Goal: Information Seeking & Learning: Learn about a topic

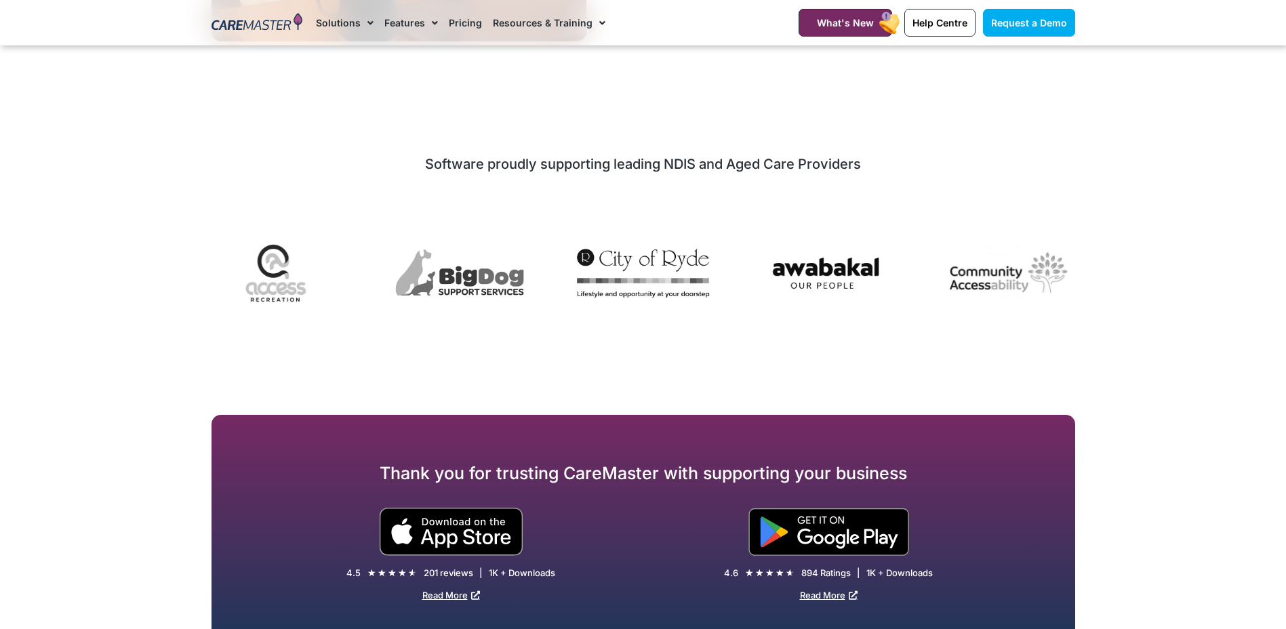
scroll to position [2780, 0]
click at [196, 264] on section "Software proudly supporting leading NDIS and Aged Care Providers" at bounding box center [643, 240] width 1286 height 185
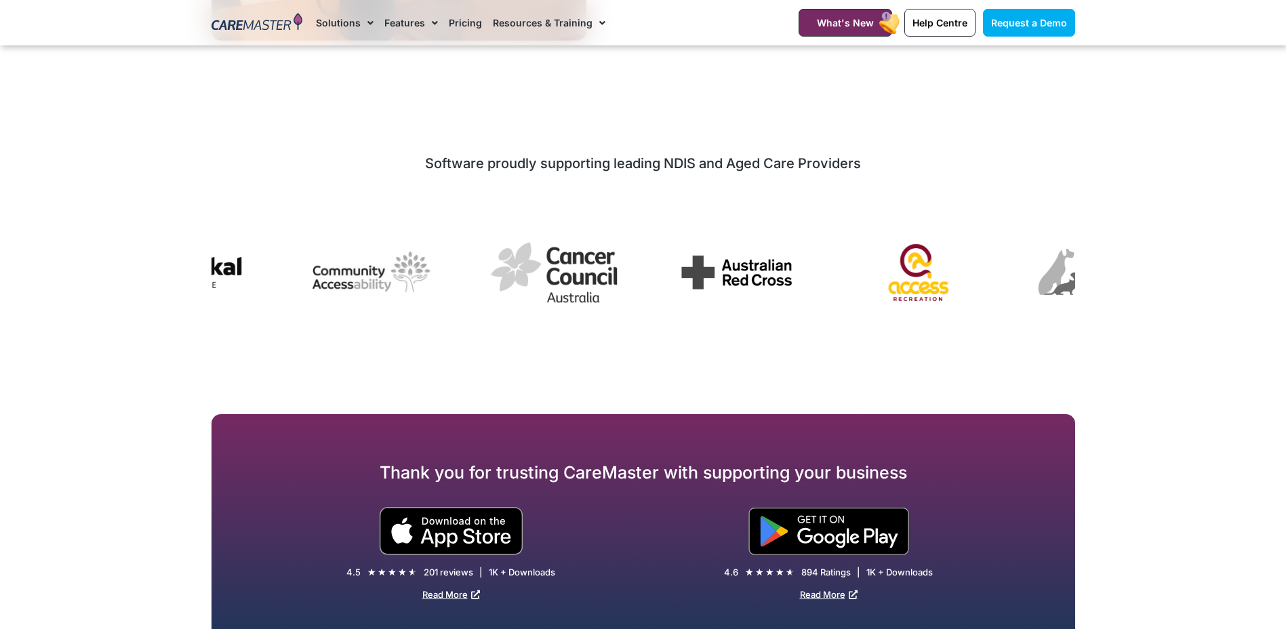
click at [916, 270] on img "7 / 7" at bounding box center [920, 272] width 132 height 99
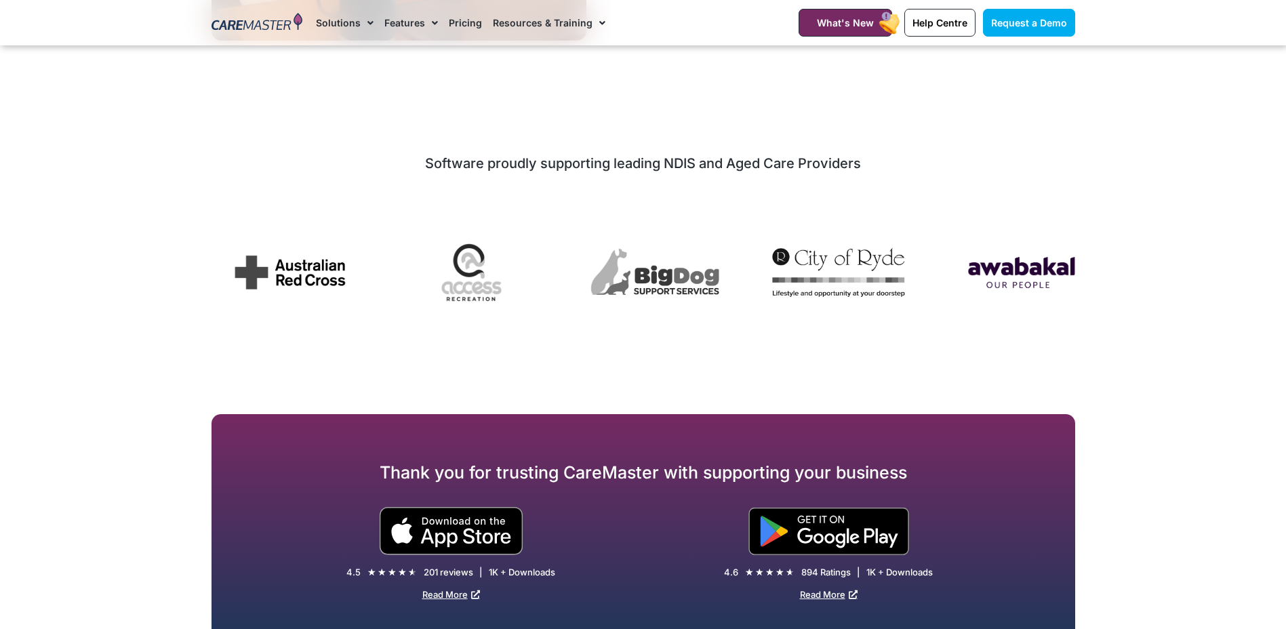
click at [999, 275] on img "3 / 7" at bounding box center [1021, 272] width 132 height 57
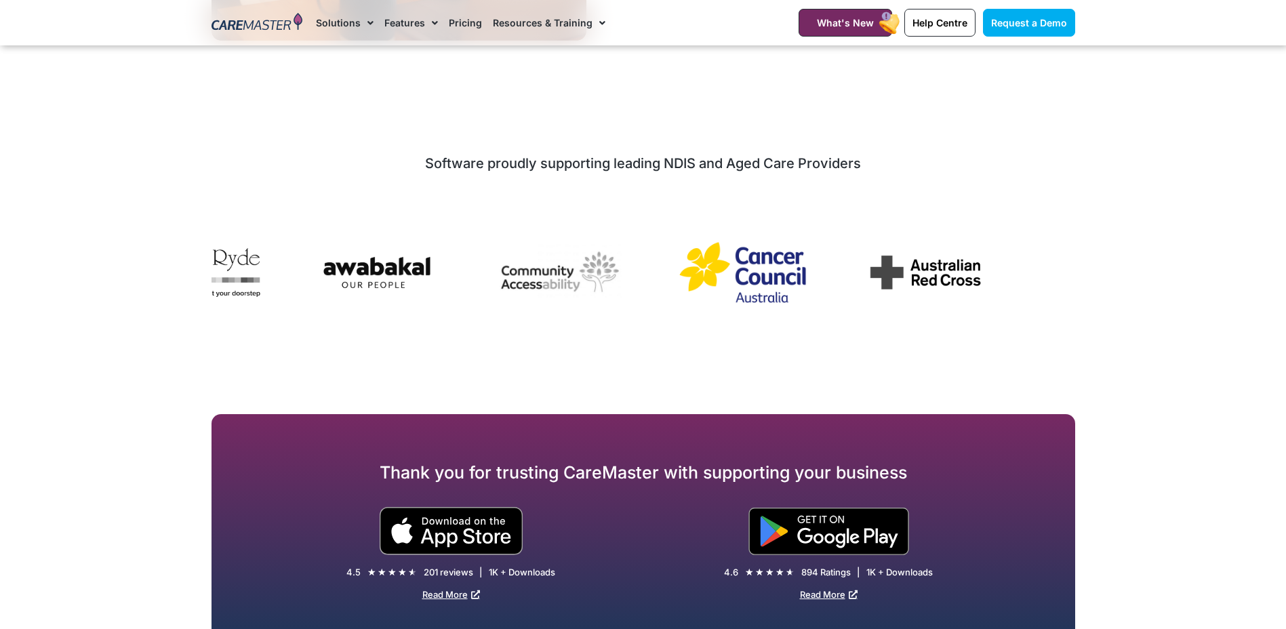
click at [702, 262] on img "5 / 7" at bounding box center [743, 272] width 132 height 73
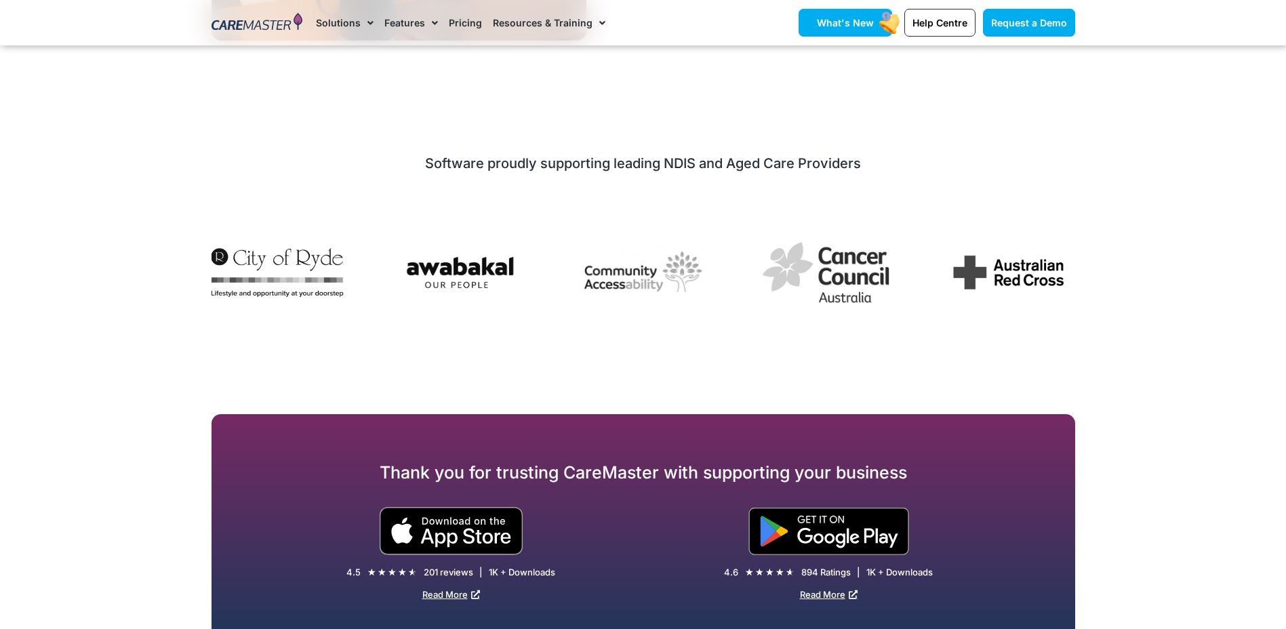
click at [843, 15] on link "What's New" at bounding box center [846, 23] width 94 height 28
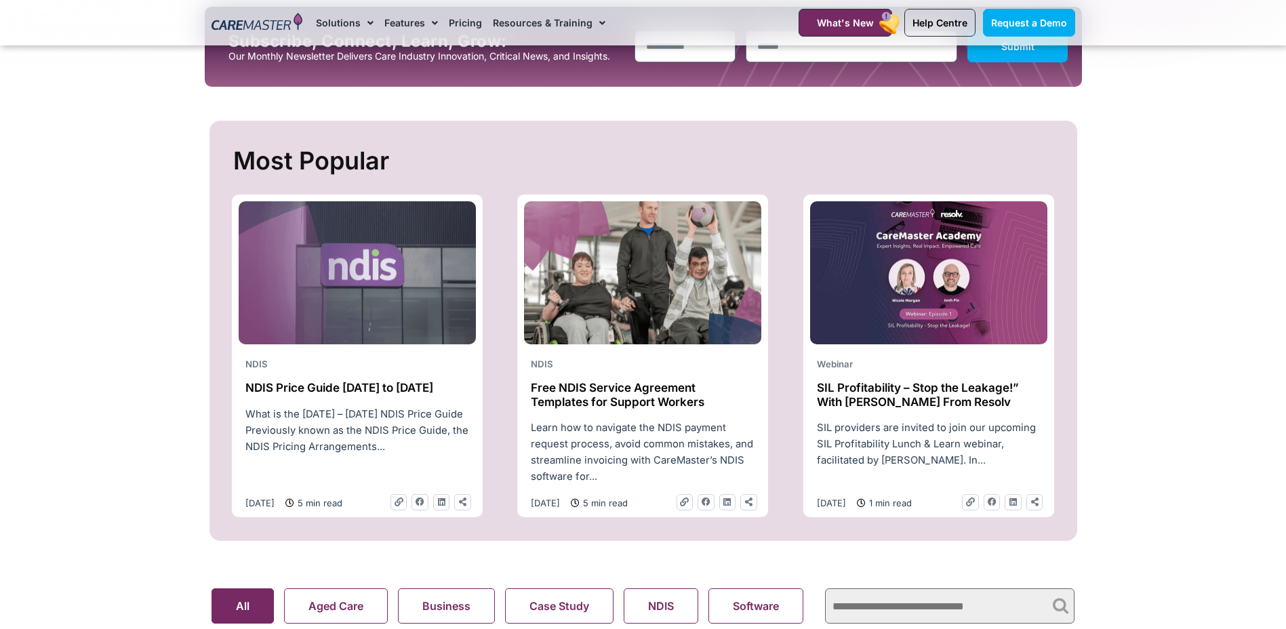
scroll to position [475, 0]
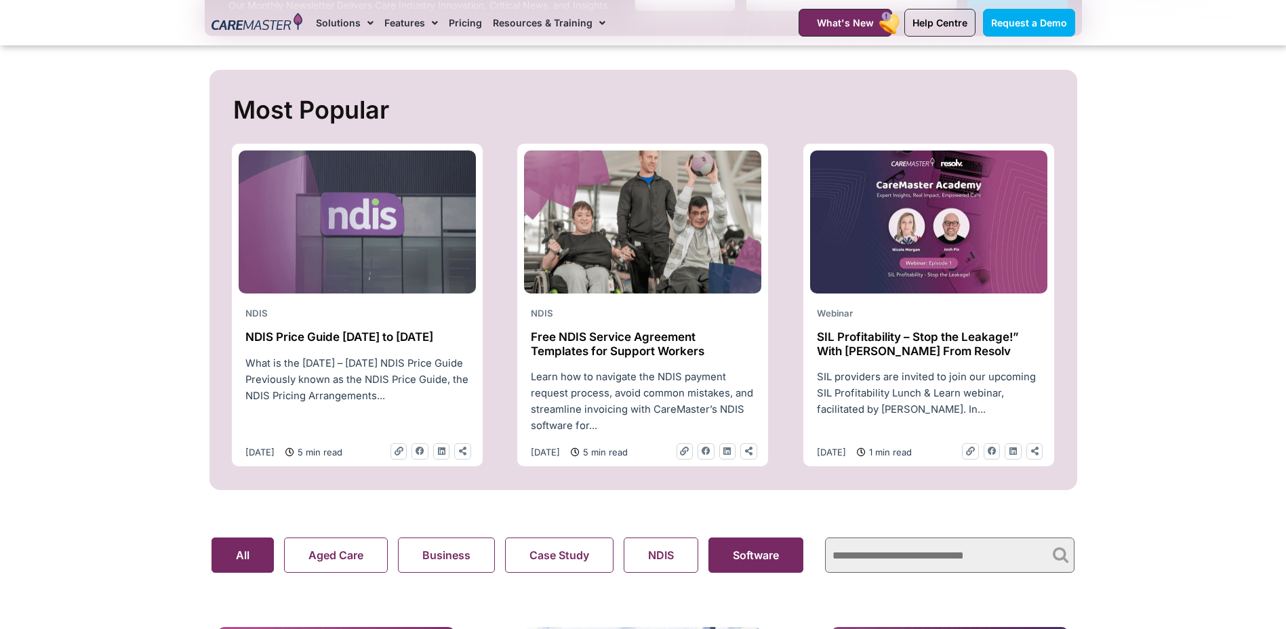
click at [761, 558] on button "Software" at bounding box center [755, 555] width 95 height 35
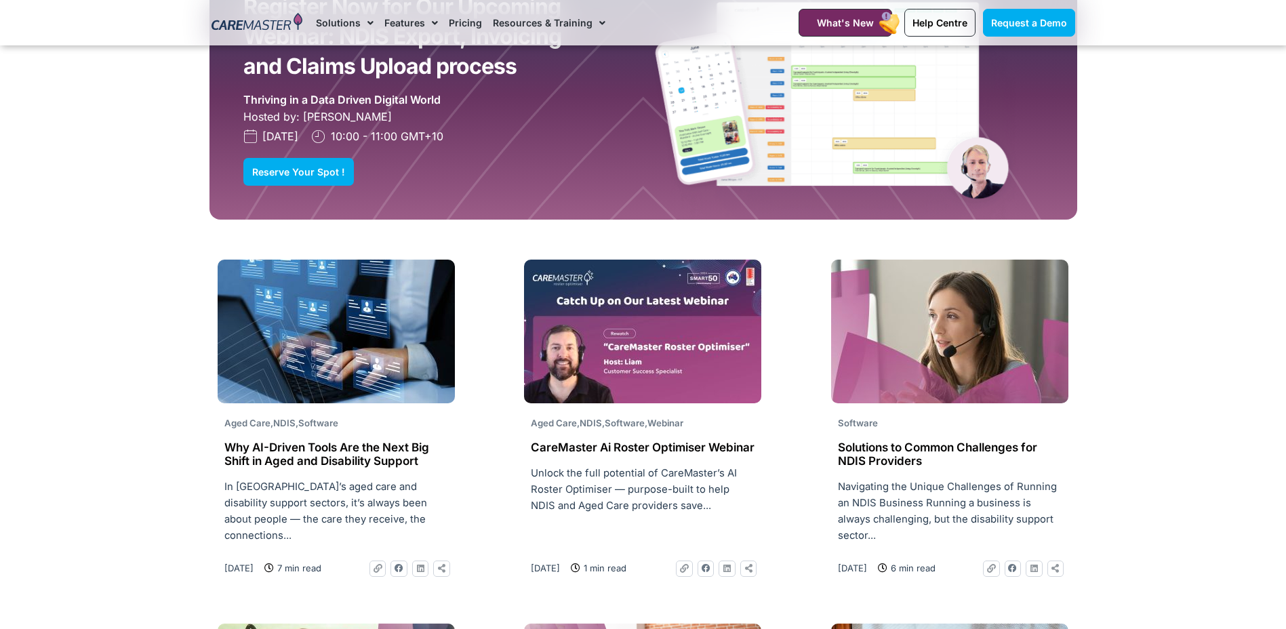
scroll to position [1356, 0]
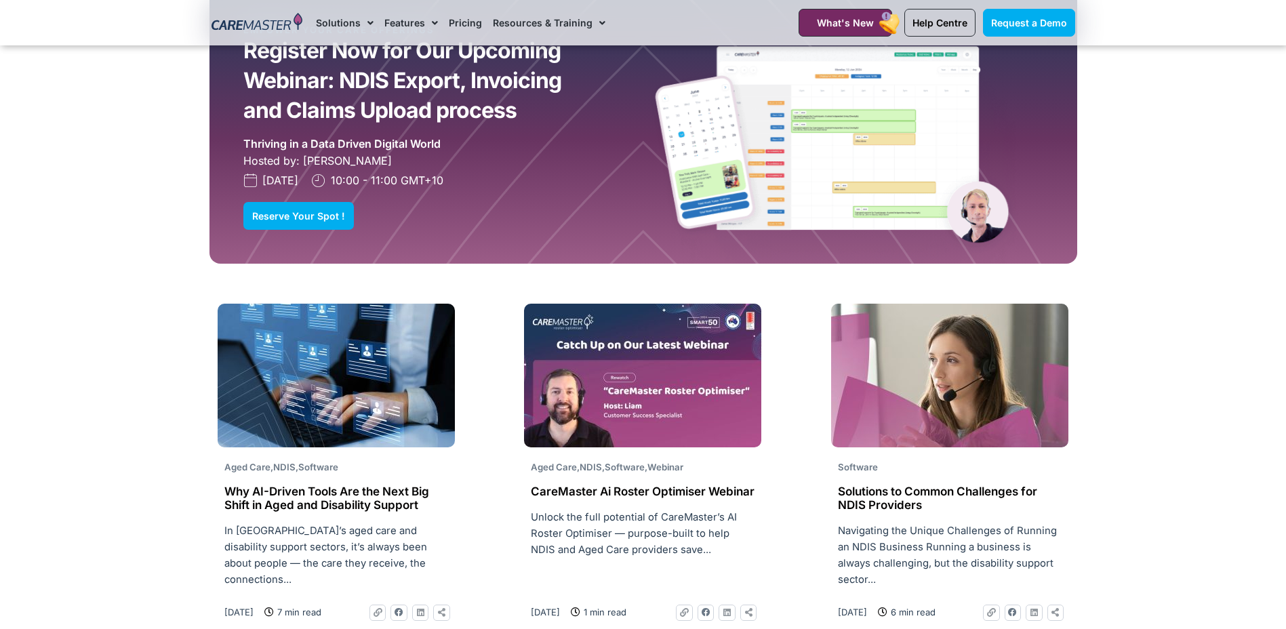
click at [723, 292] on img at bounding box center [843, 158] width 400 height 268
click at [315, 221] on span "Reserve Your Spot !" at bounding box center [298, 216] width 93 height 10
